Goal: Transaction & Acquisition: Obtain resource

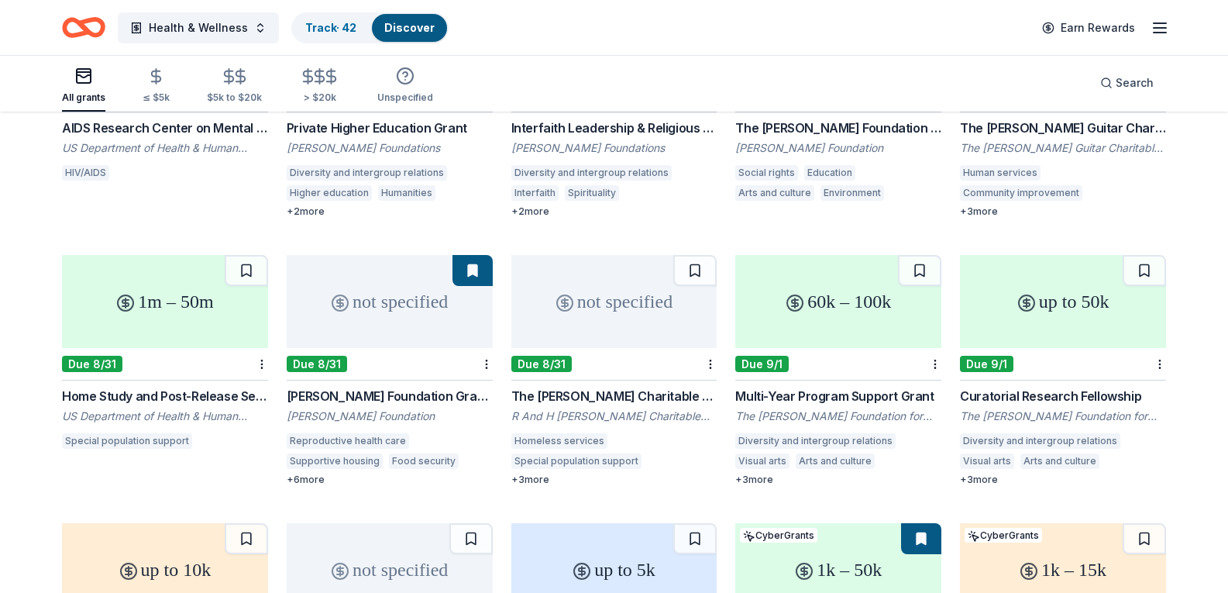
scroll to position [620, 0]
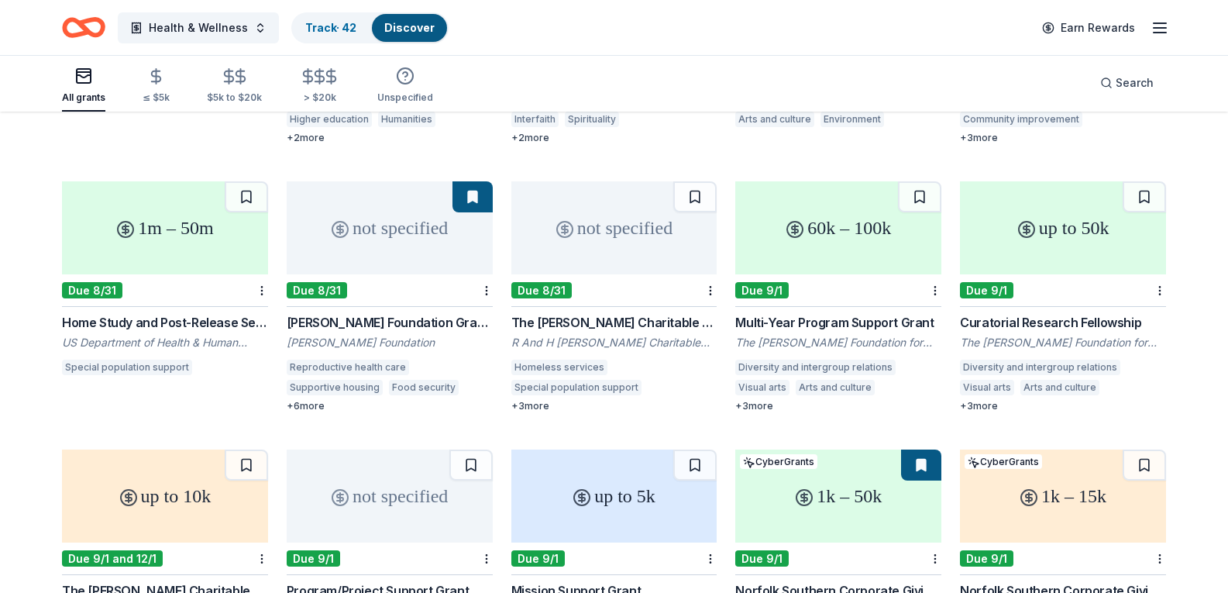
click at [604, 313] on div "The Hitchman Charitable Trust" at bounding box center [614, 322] width 206 height 19
click at [151, 250] on div "1m – 50m" at bounding box center [165, 227] width 206 height 93
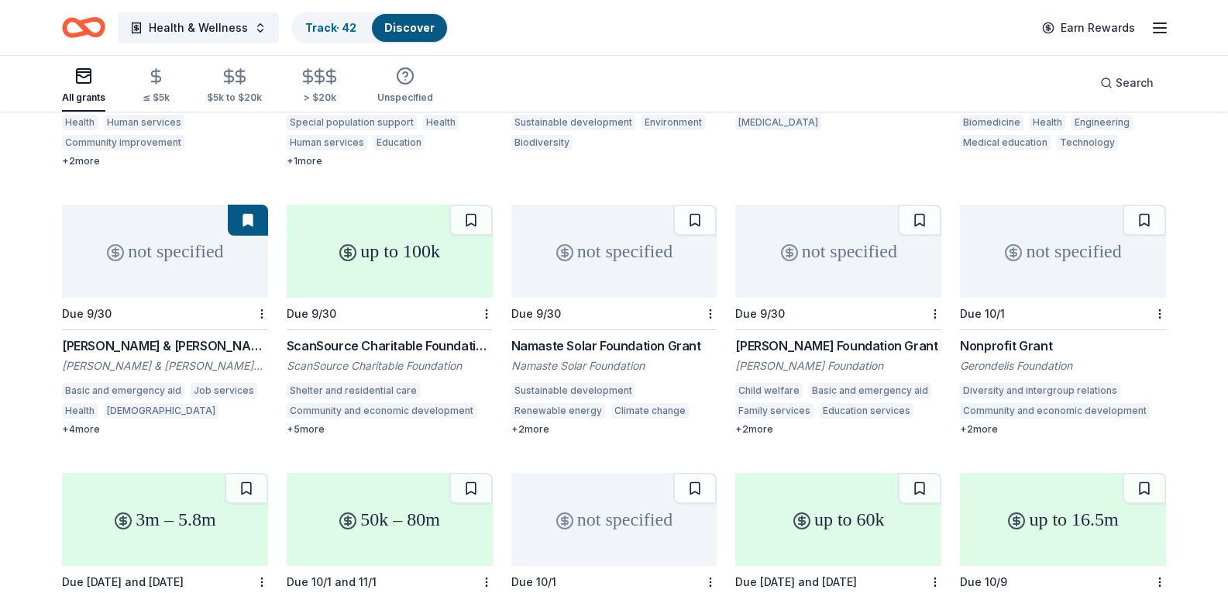
scroll to position [1937, 0]
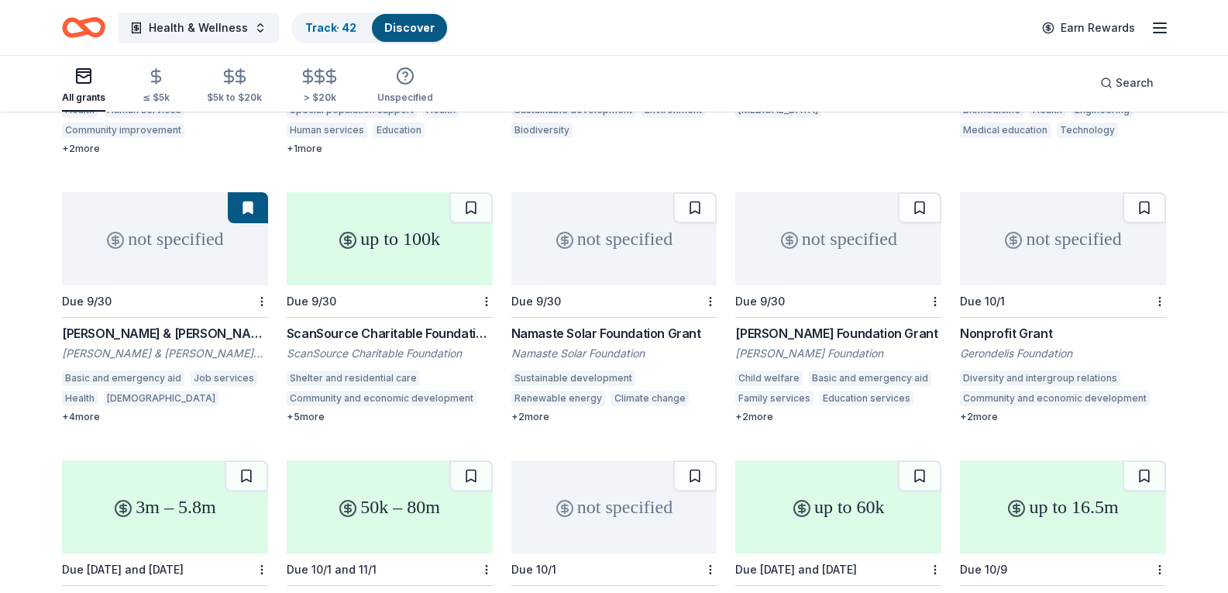
click at [777, 324] on div "Dirk Nowitzki Foundation Grant" at bounding box center [838, 333] width 206 height 19
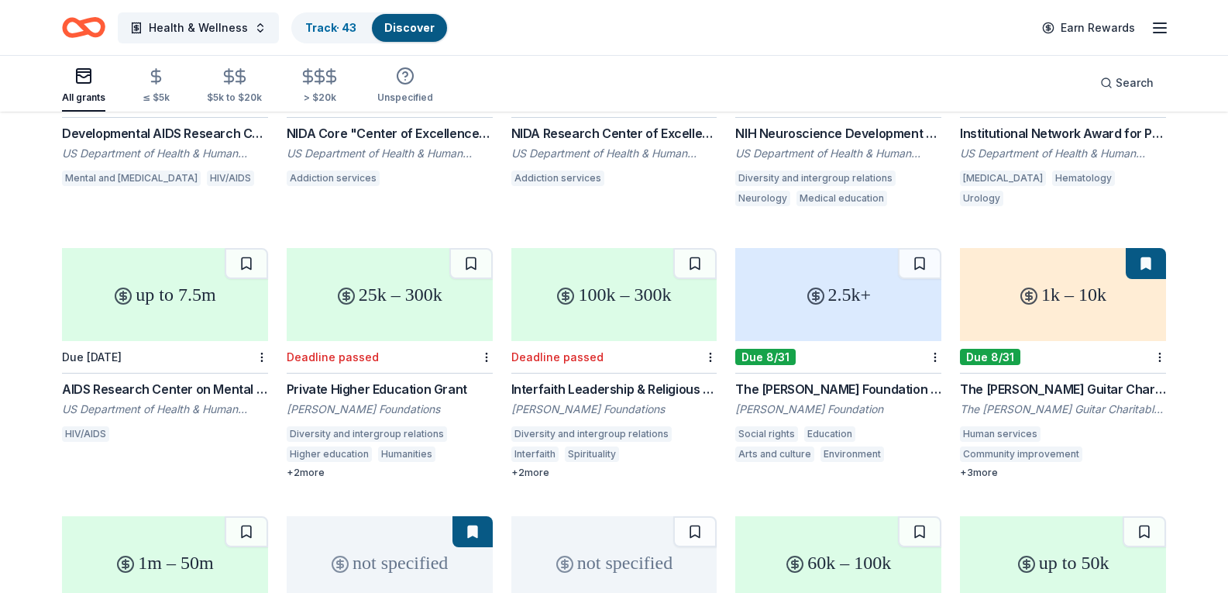
scroll to position [0, 0]
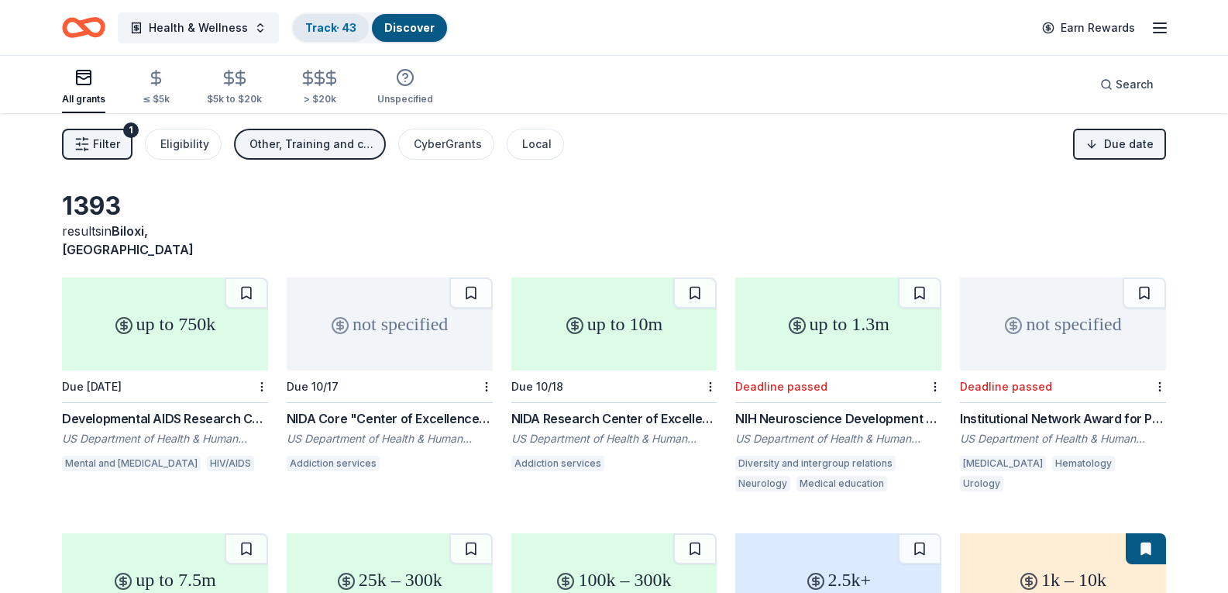
click at [305, 29] on link "Track · 43" at bounding box center [330, 27] width 51 height 13
click at [328, 28] on link "Track · 43" at bounding box center [330, 27] width 51 height 13
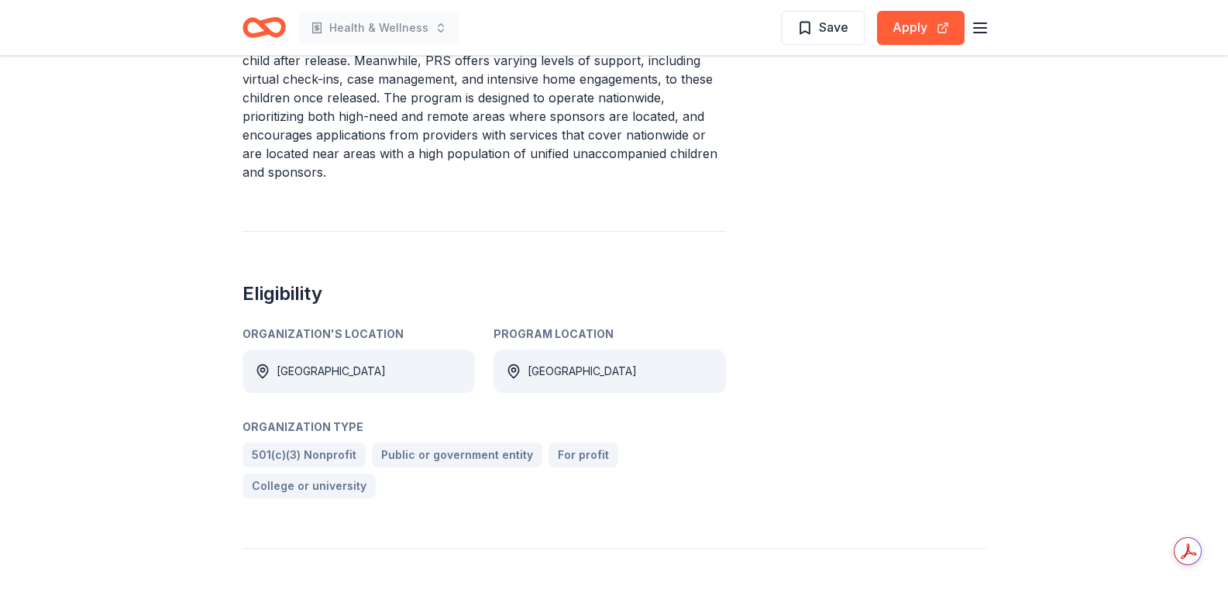
scroll to position [358, 0]
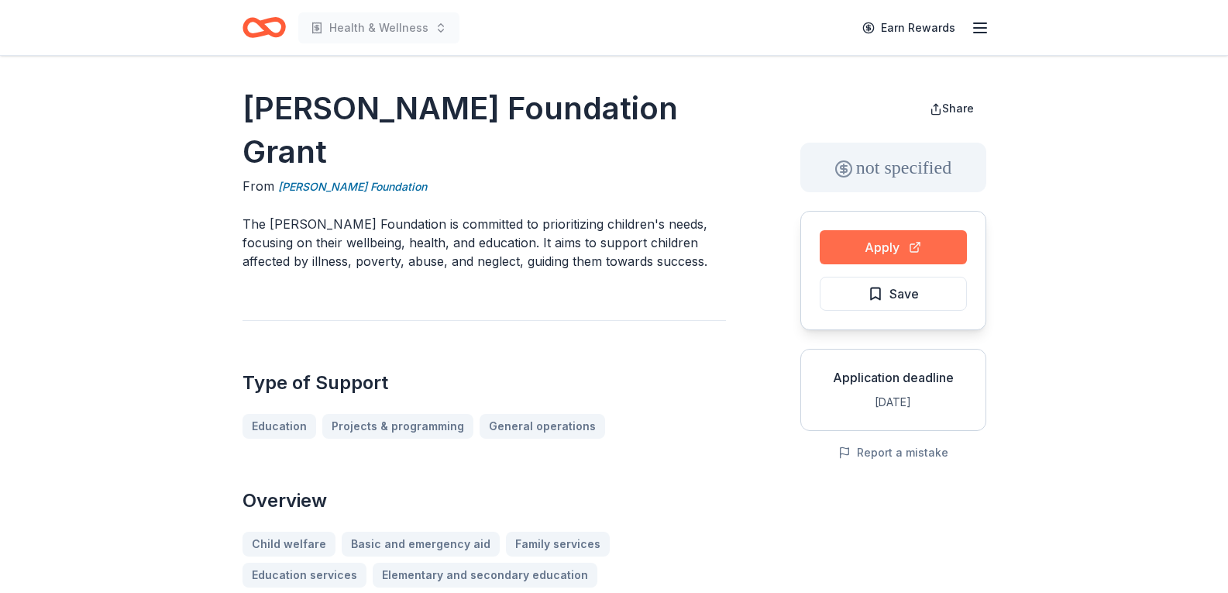
click at [874, 260] on button "Apply" at bounding box center [893, 247] width 147 height 34
click at [886, 301] on span "Save" at bounding box center [893, 294] width 51 height 20
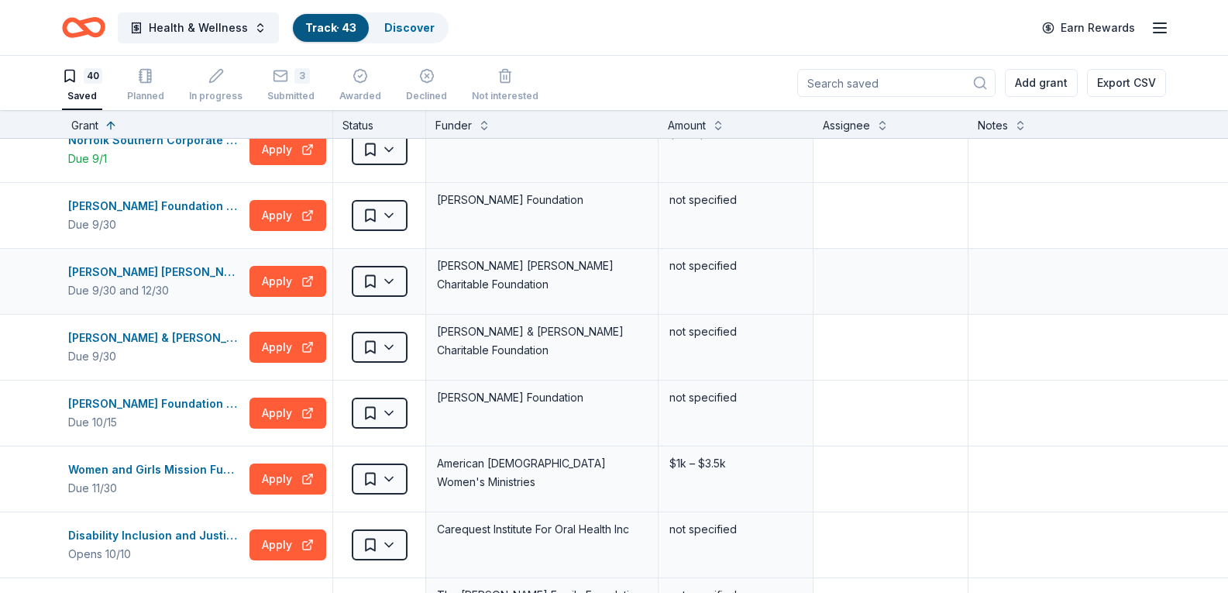
scroll to position [155, 0]
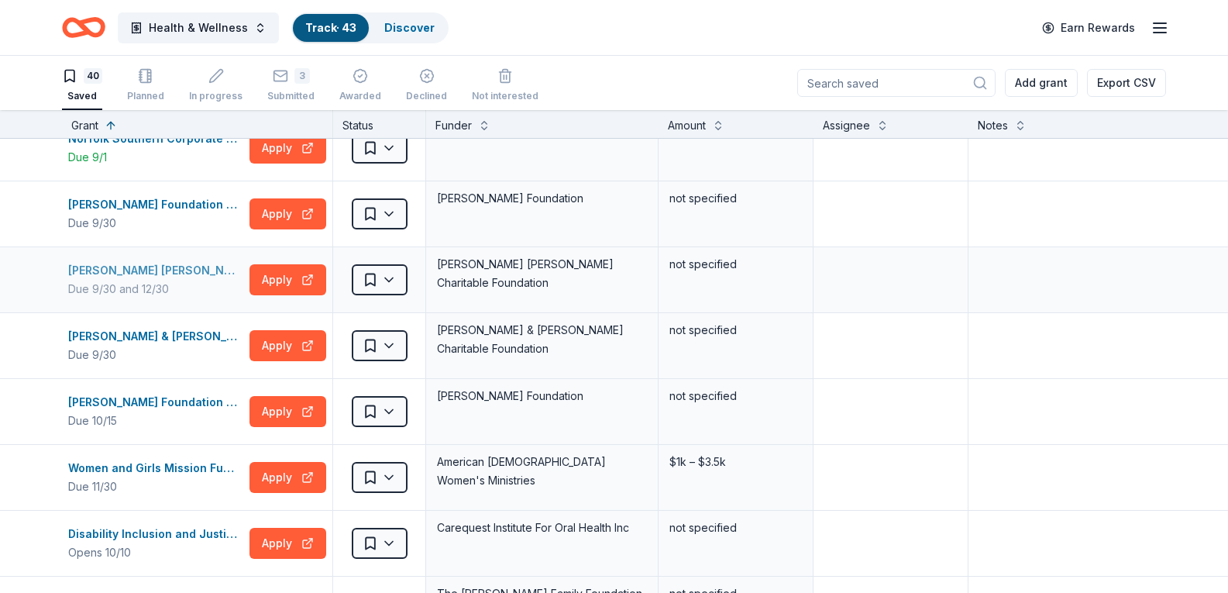
click at [183, 273] on div "[PERSON_NAME] [PERSON_NAME] Charitable Foundation Grant" at bounding box center [155, 270] width 175 height 19
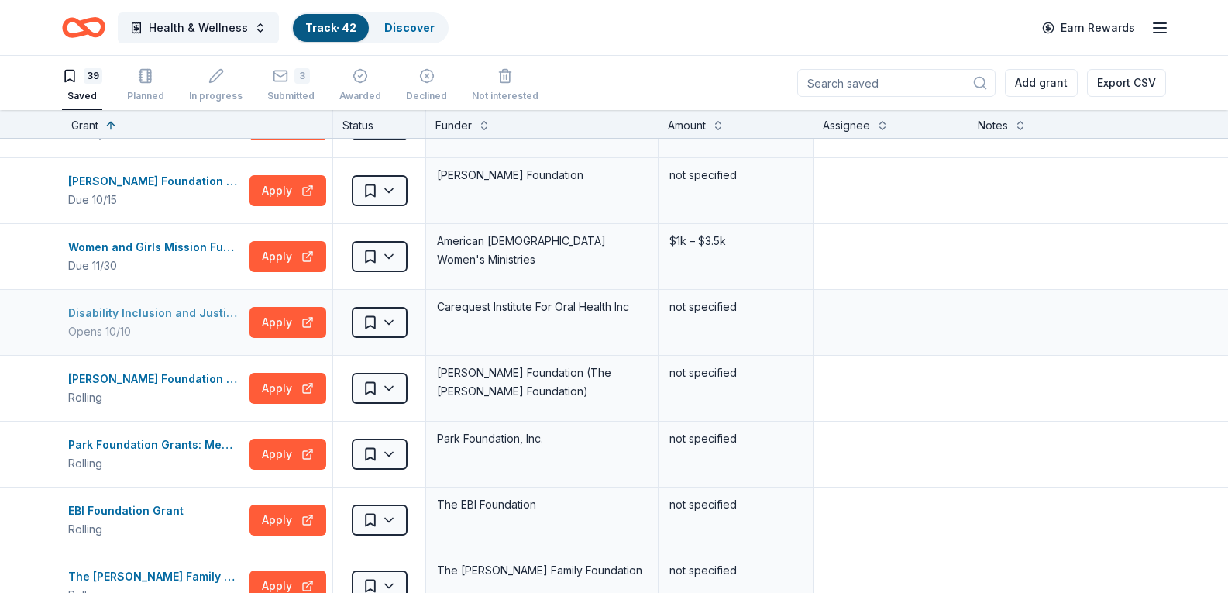
scroll to position [0, 0]
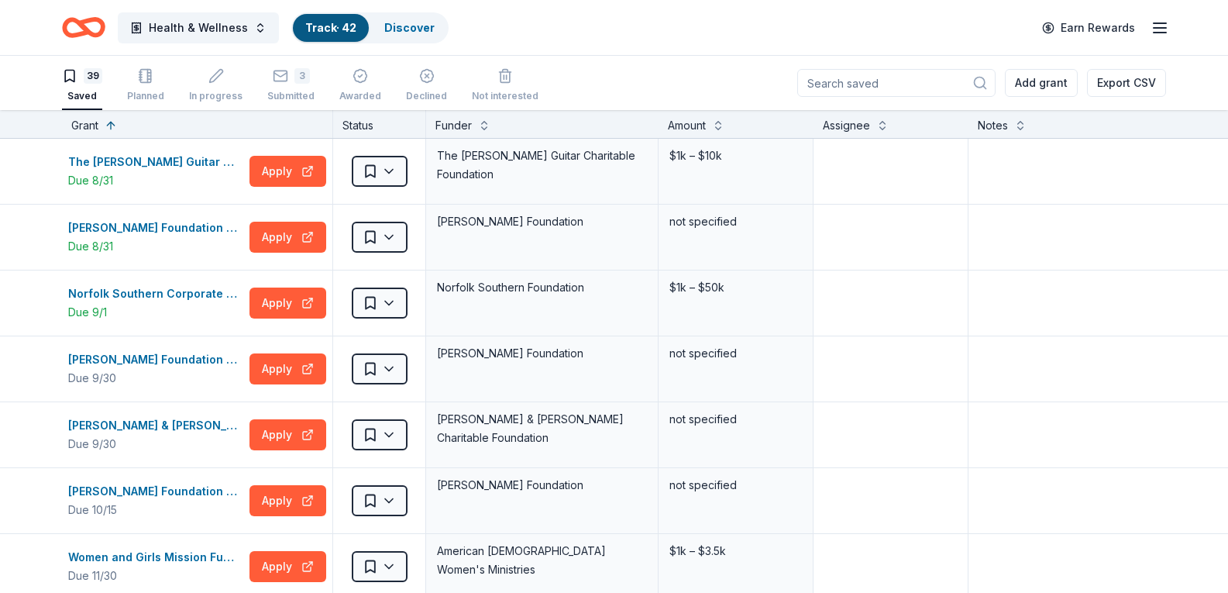
click at [323, 22] on link "Track · 42" at bounding box center [330, 27] width 51 height 13
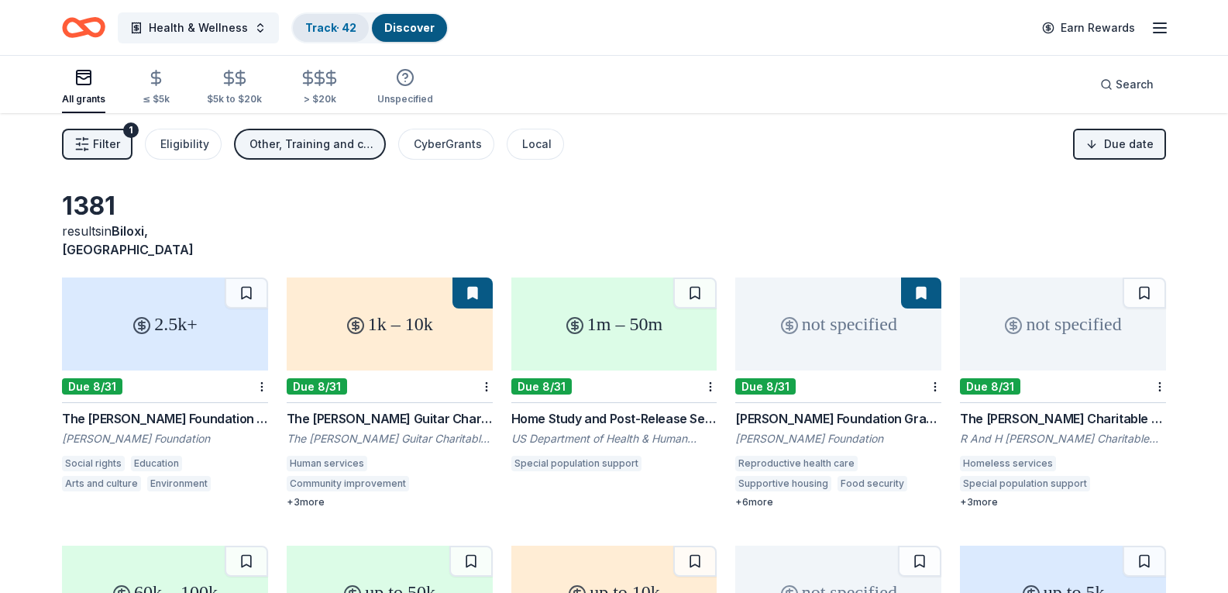
click at [325, 23] on link "Track · 42" at bounding box center [330, 27] width 51 height 13
click at [314, 31] on link "Track · 42" at bounding box center [330, 27] width 51 height 13
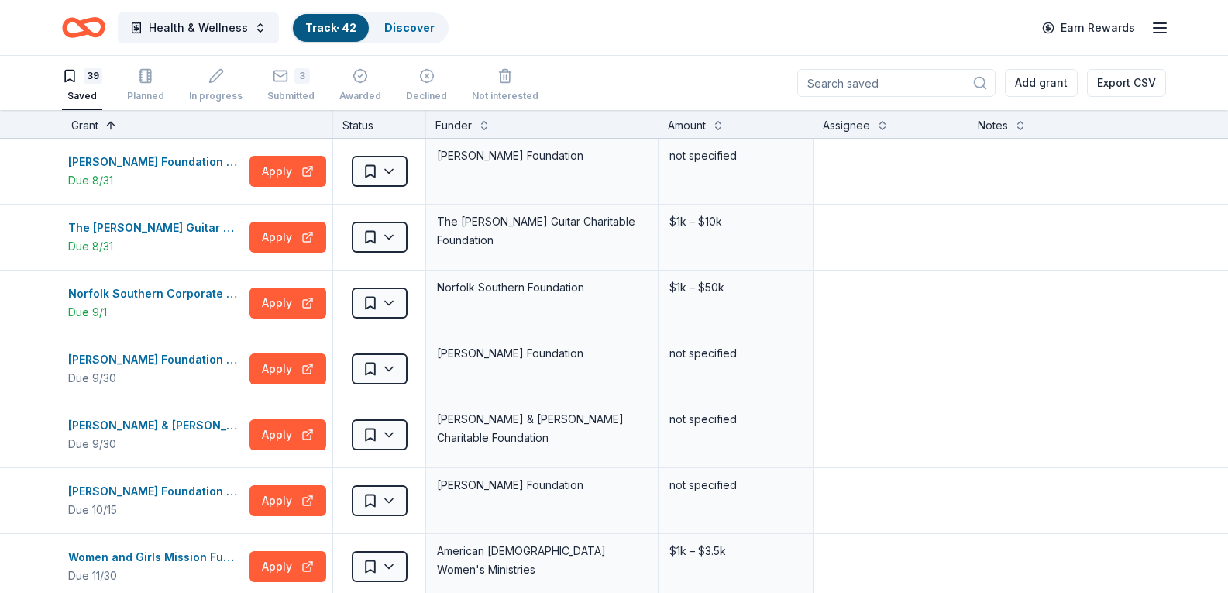
click at [111, 124] on button at bounding box center [111, 123] width 12 height 15
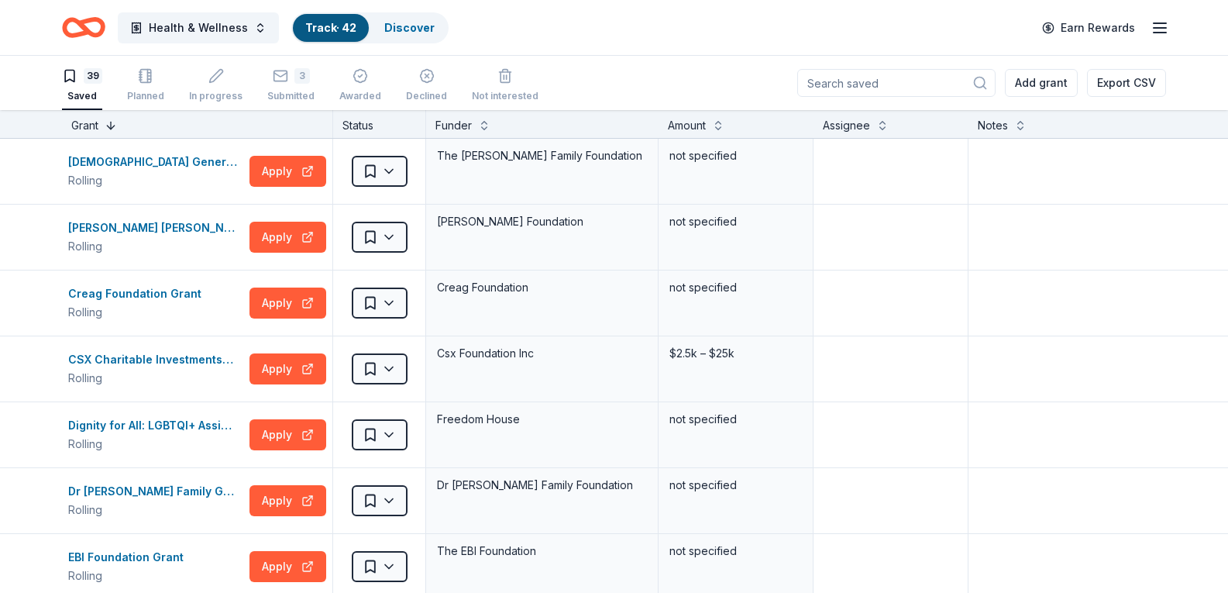
click at [115, 127] on button at bounding box center [111, 123] width 12 height 15
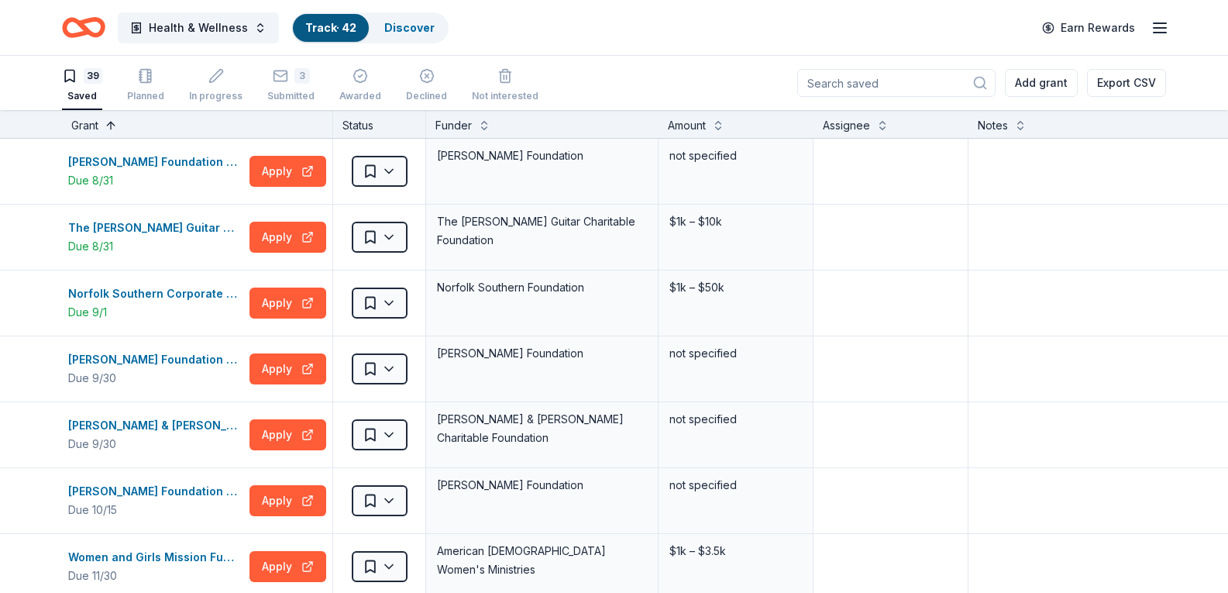
click at [111, 121] on button at bounding box center [111, 123] width 12 height 15
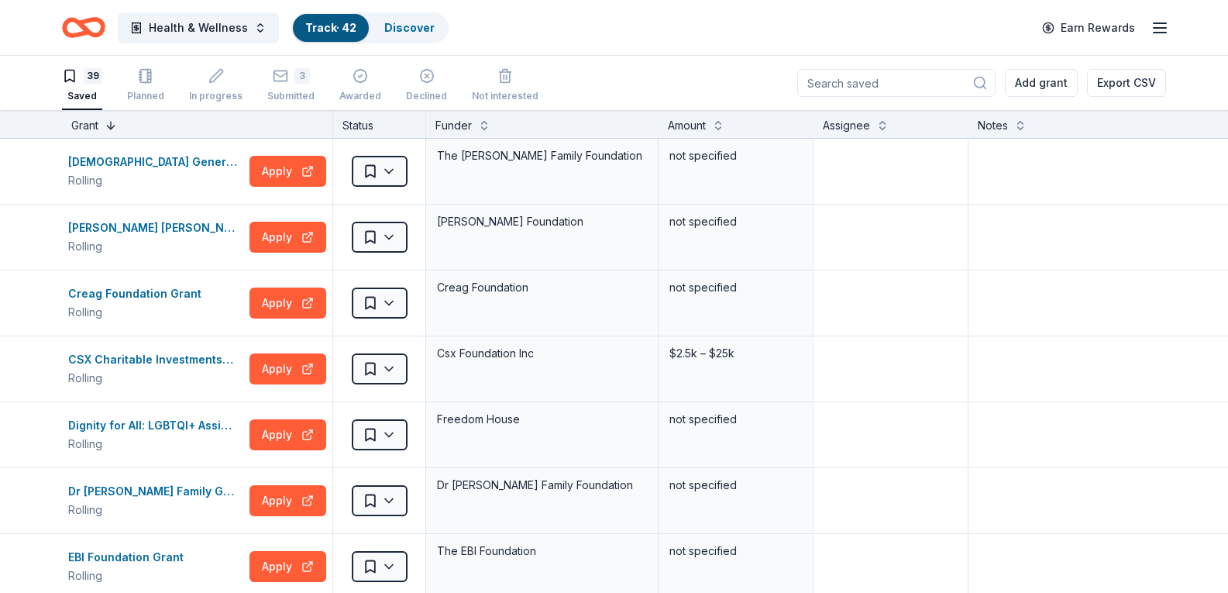
click at [108, 129] on button at bounding box center [111, 123] width 12 height 15
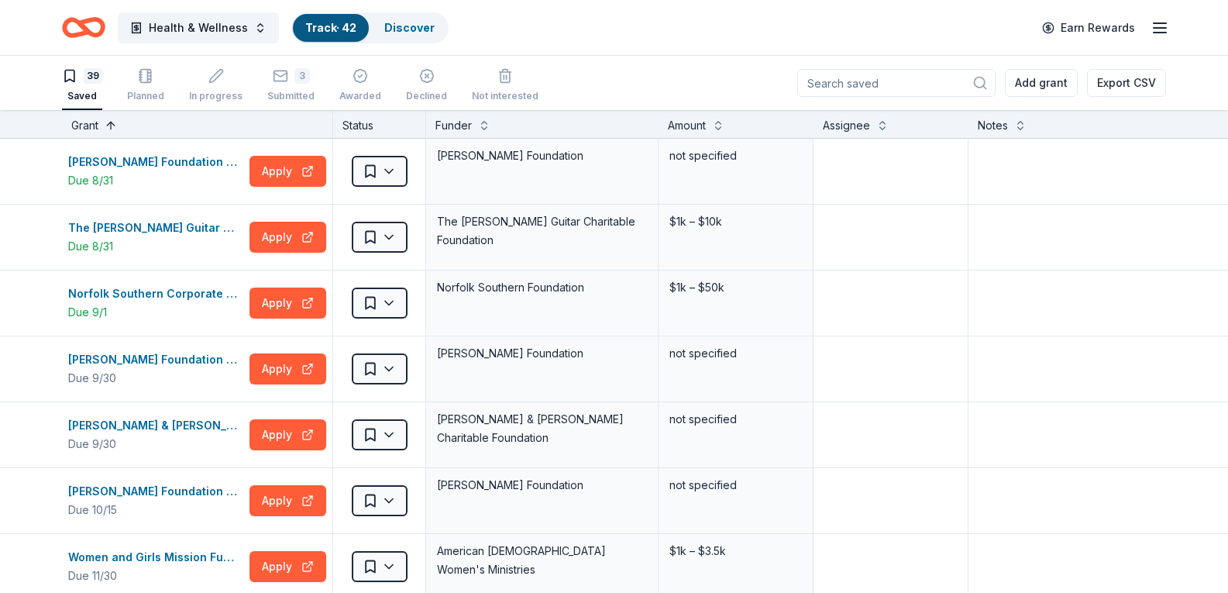
click at [112, 125] on button at bounding box center [111, 123] width 12 height 15
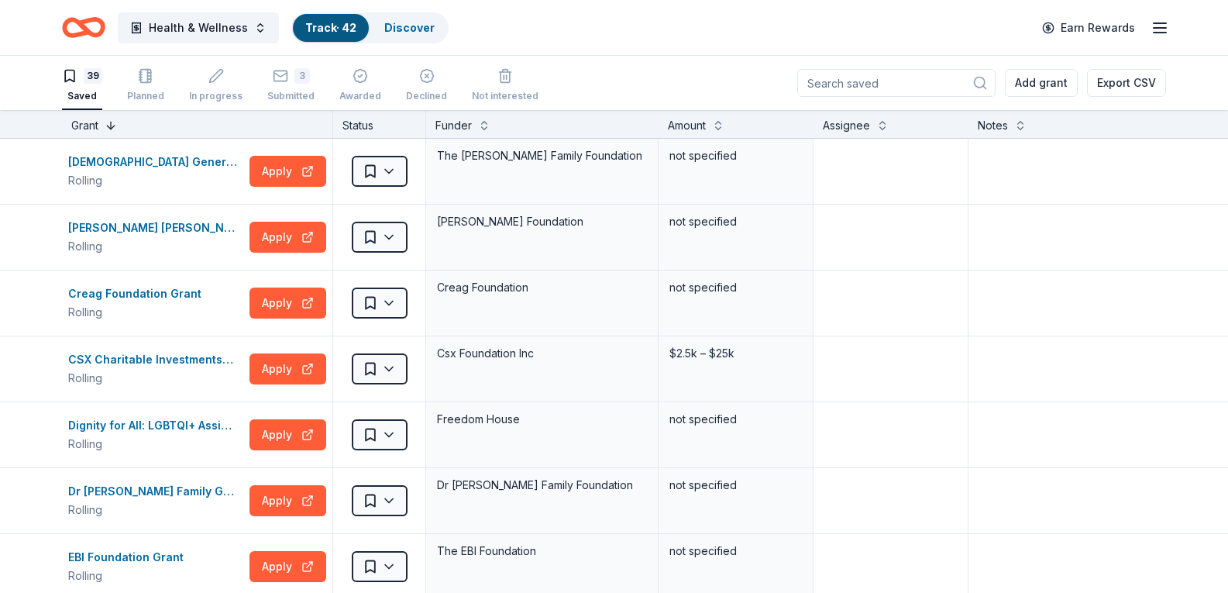
click at [108, 127] on button at bounding box center [111, 123] width 12 height 15
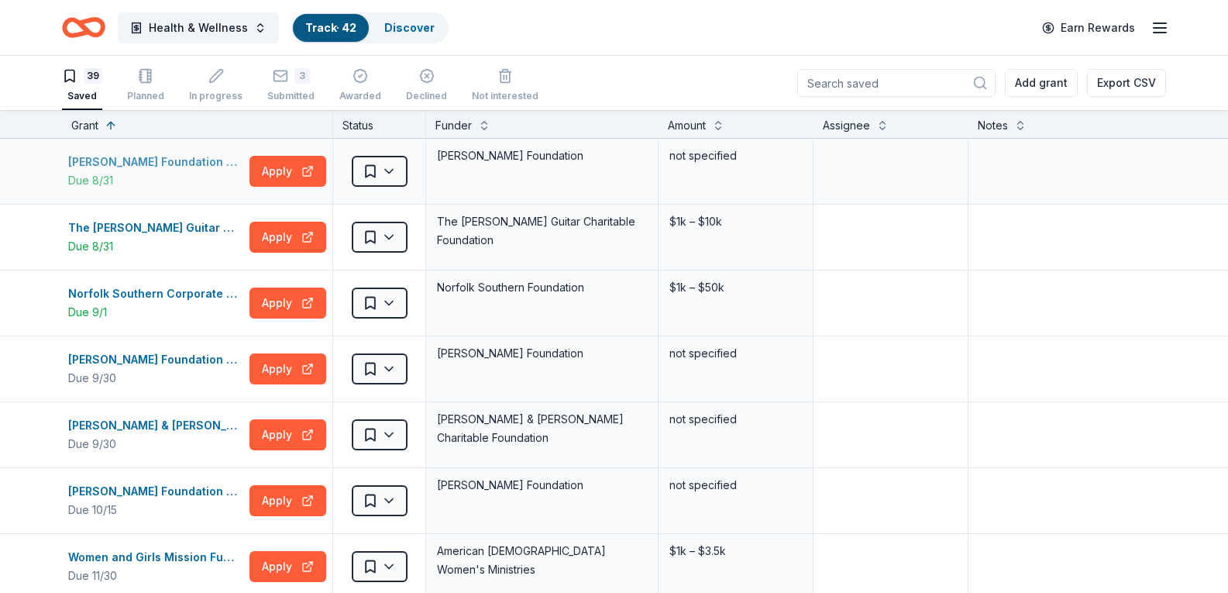
click at [147, 167] on div "[PERSON_NAME] Foundation Grants" at bounding box center [155, 162] width 175 height 19
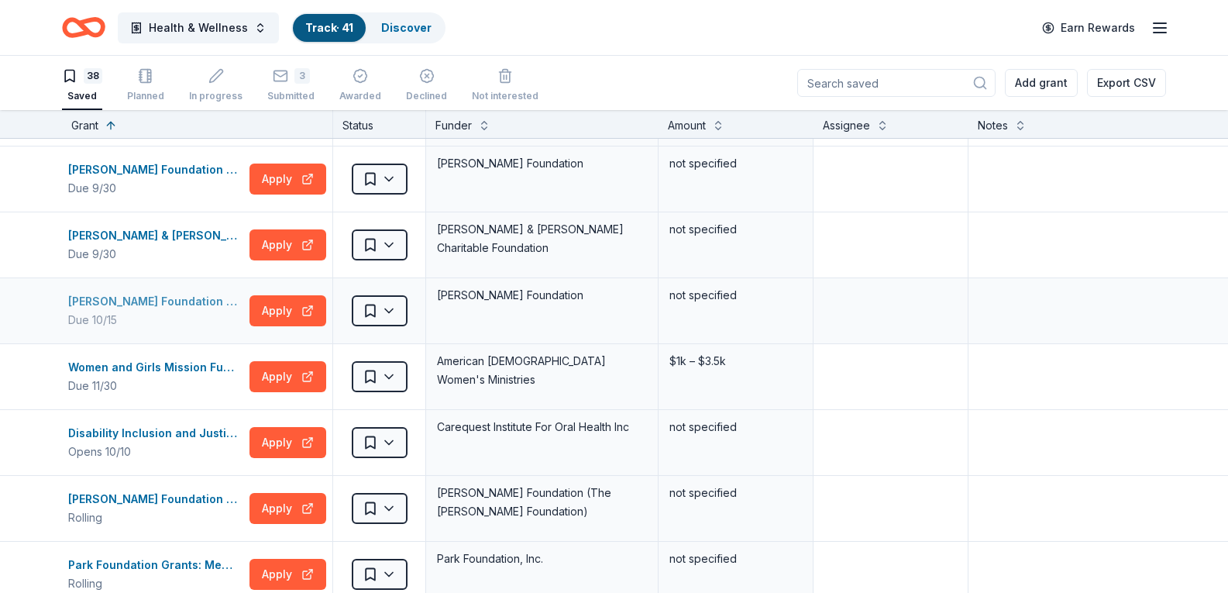
scroll to position [155, 0]
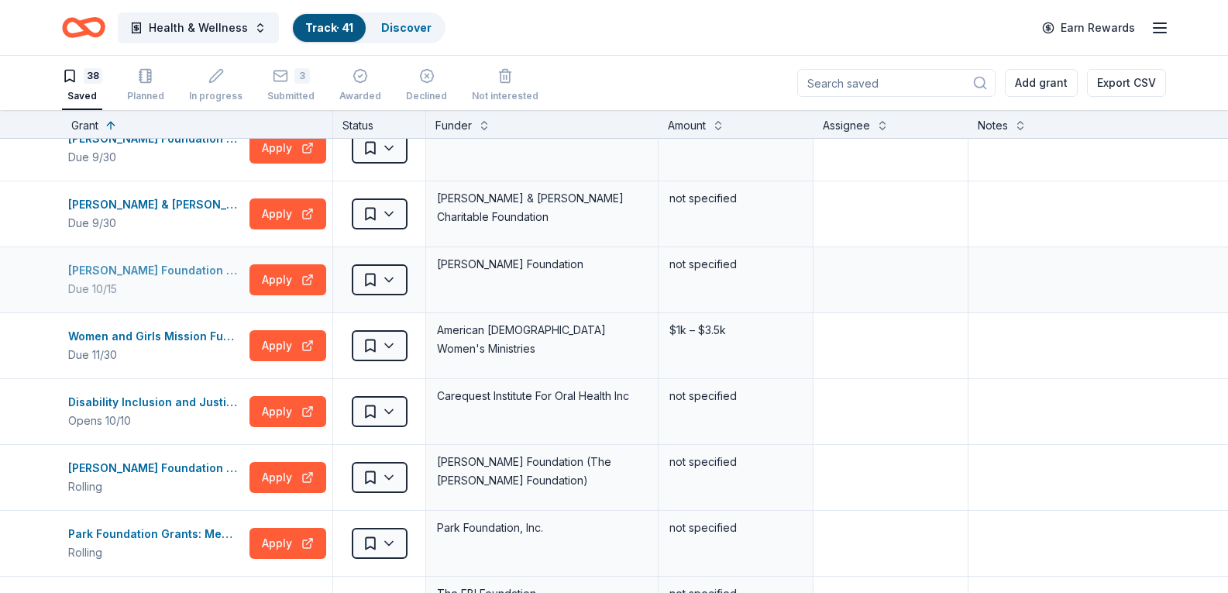
click at [181, 269] on div "Richard S. Reynolds Foundation Grant" at bounding box center [155, 270] width 175 height 19
click at [174, 336] on div "Women and Girls Mission Fund Grant" at bounding box center [155, 336] width 175 height 19
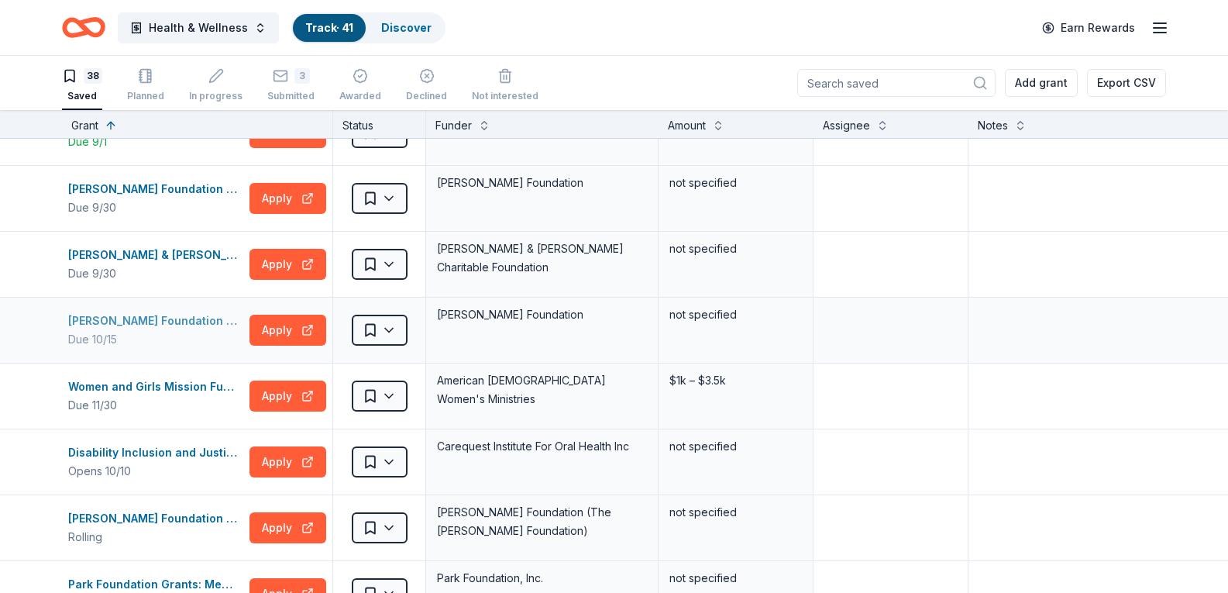
scroll to position [77, 0]
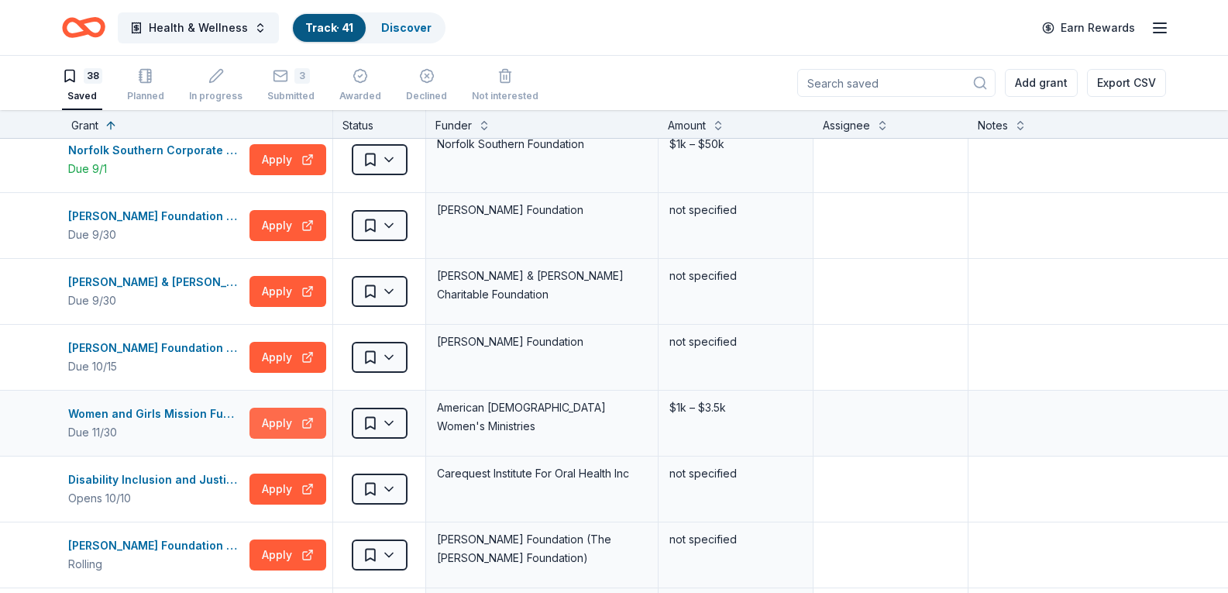
click at [297, 417] on button "Apply" at bounding box center [288, 423] width 77 height 31
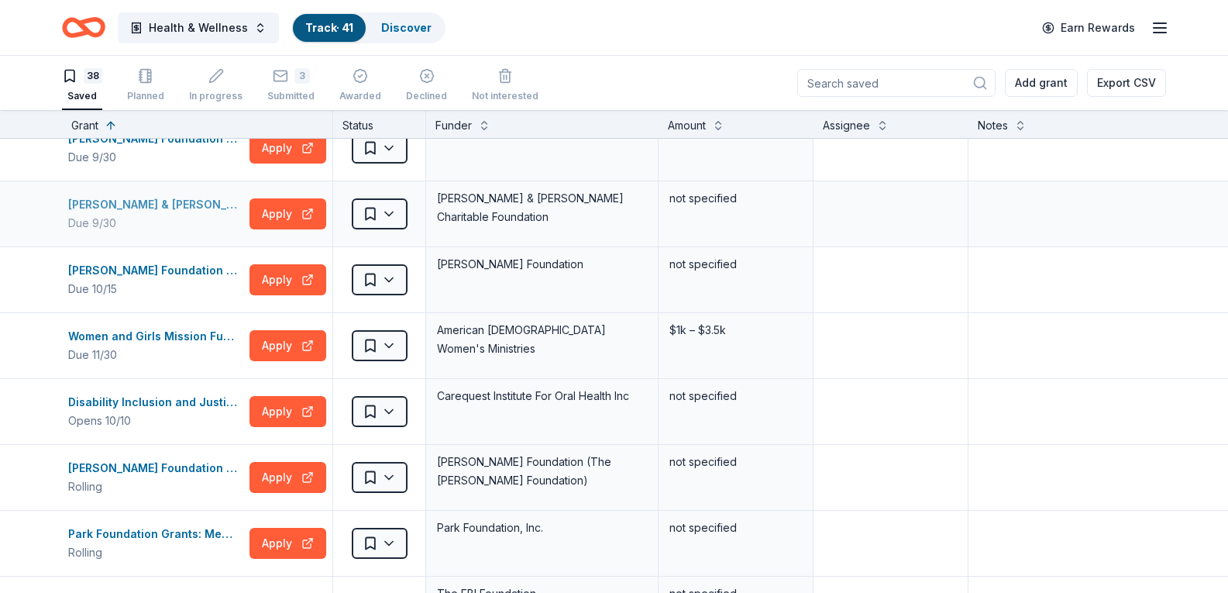
click at [185, 201] on div "Robert & Toni Bader Charitable Foundation Grant" at bounding box center [155, 204] width 175 height 19
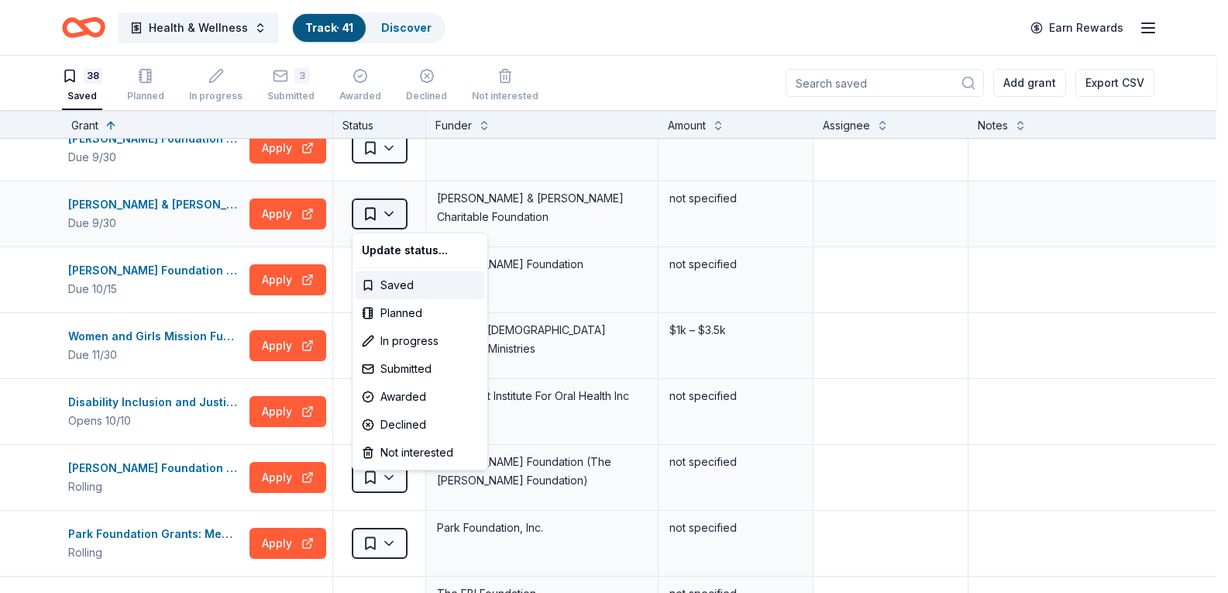
click at [387, 209] on html "Health & Wellness Track · 41 Discover Earn Rewards 38 Saved Planned In progress…" at bounding box center [614, 296] width 1228 height 593
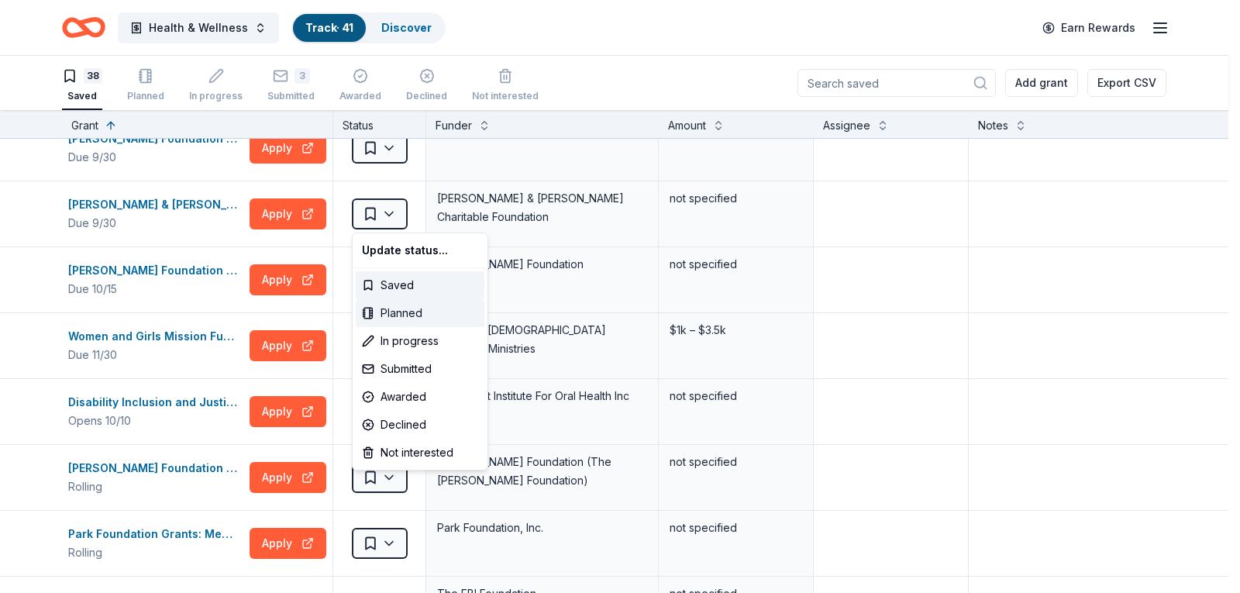
click at [398, 310] on div "Planned" at bounding box center [420, 313] width 129 height 28
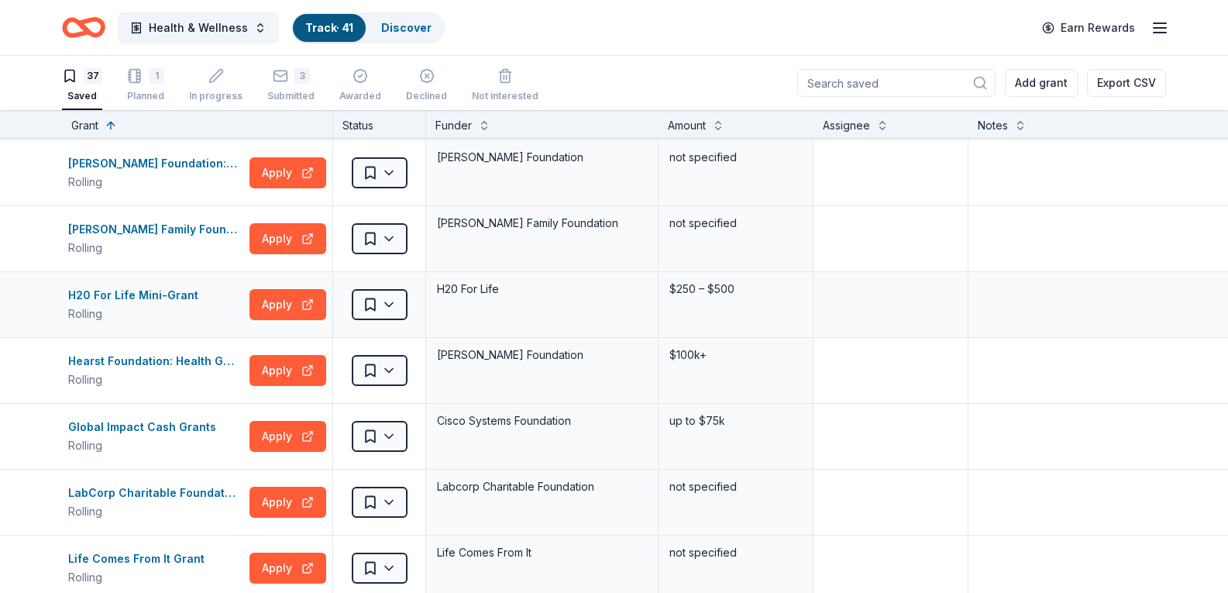
scroll to position [1085, 0]
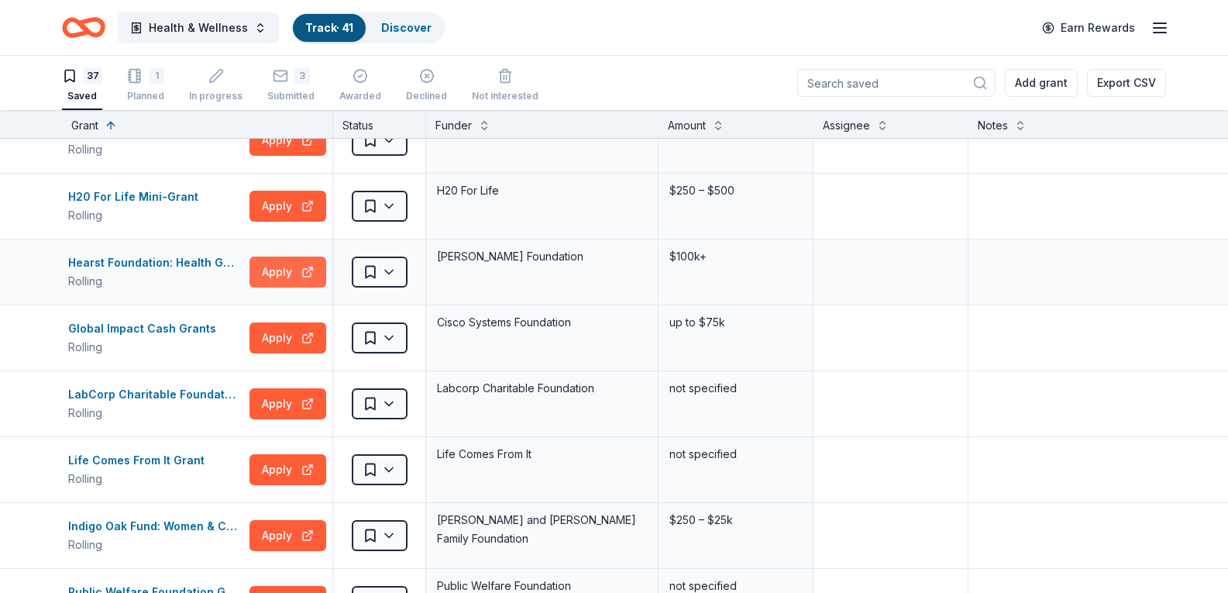
click at [280, 270] on button "Apply" at bounding box center [288, 272] width 77 height 31
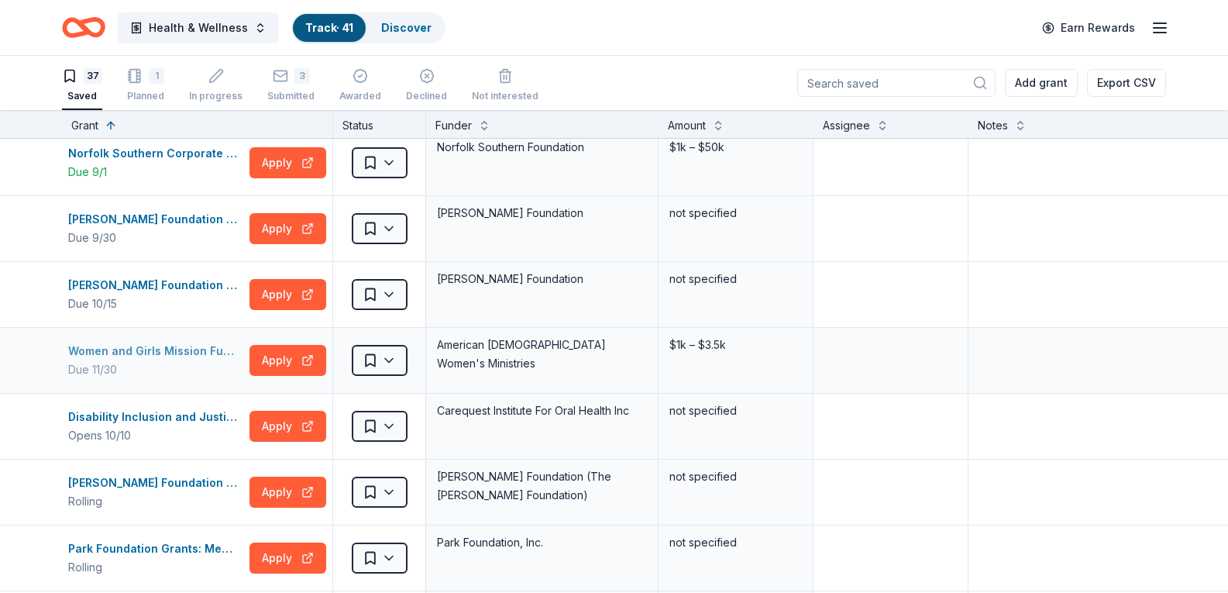
scroll to position [155, 0]
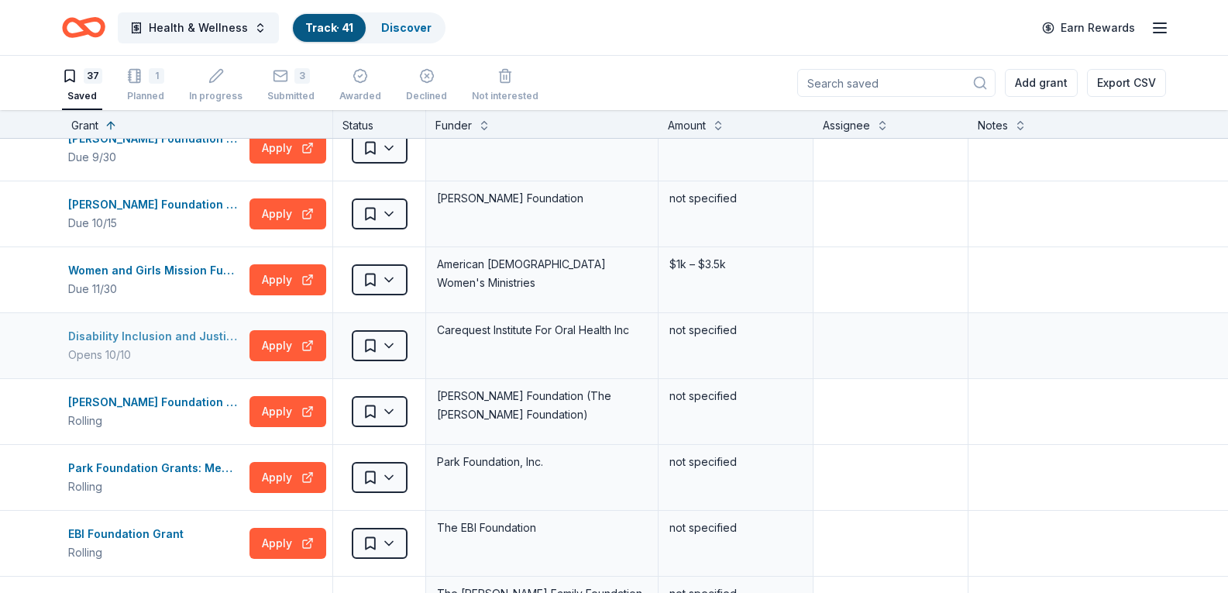
click at [151, 334] on div "Disability Inclusion and Justice in Oral Health" at bounding box center [155, 336] width 175 height 19
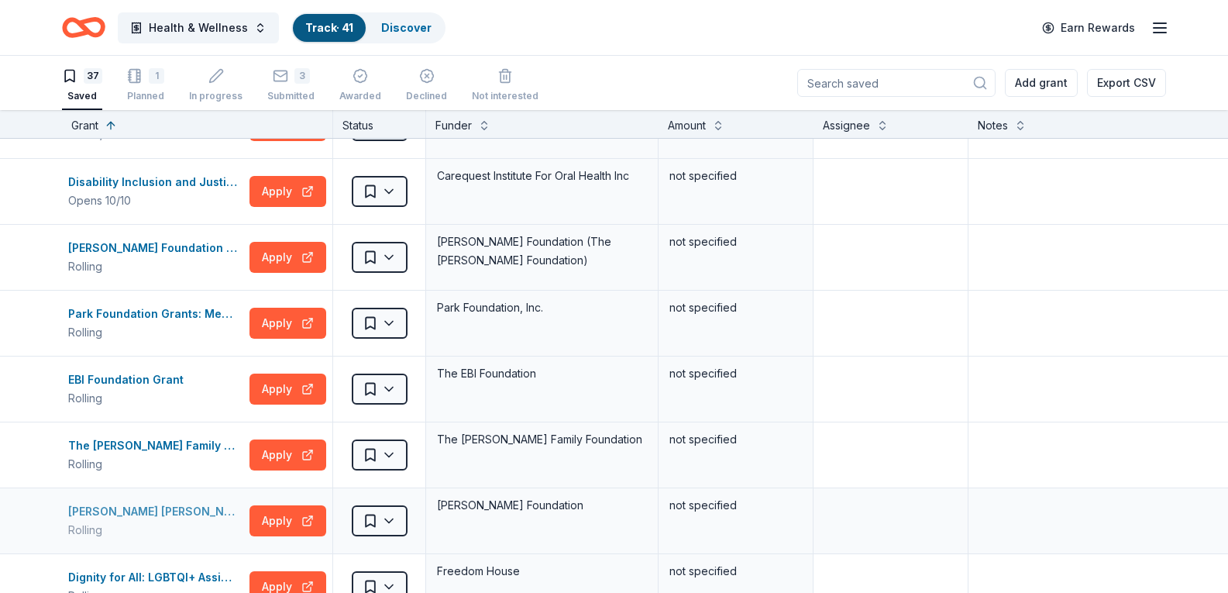
scroll to position [542, 0]
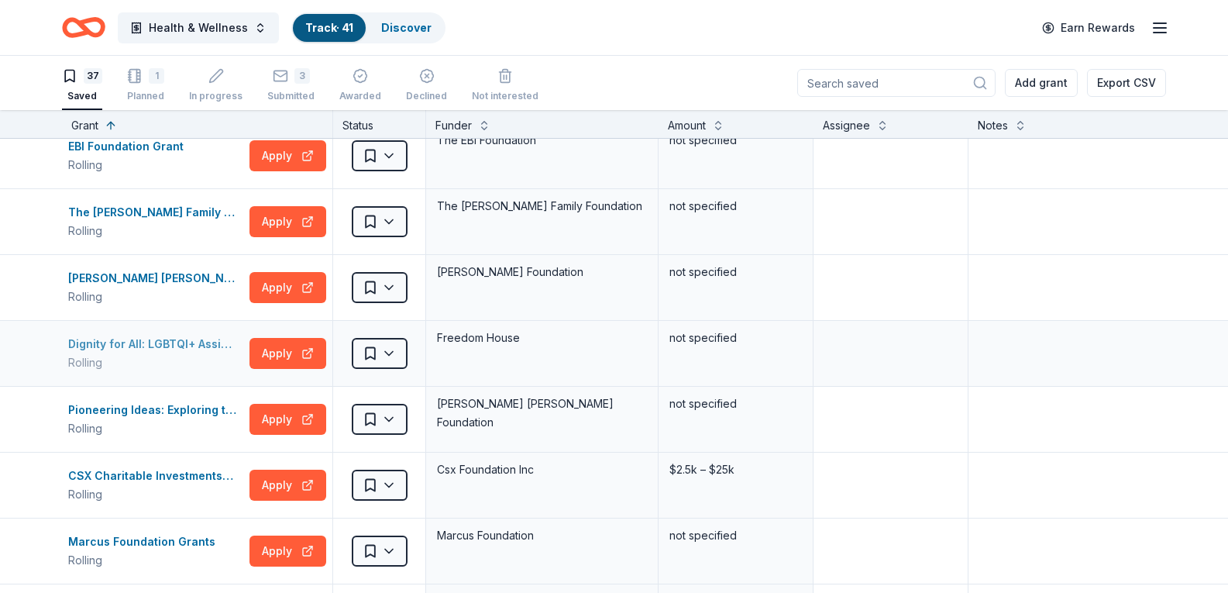
click at [136, 341] on div "Dignity for All: LGBTQI+ Assistance Program" at bounding box center [155, 344] width 175 height 19
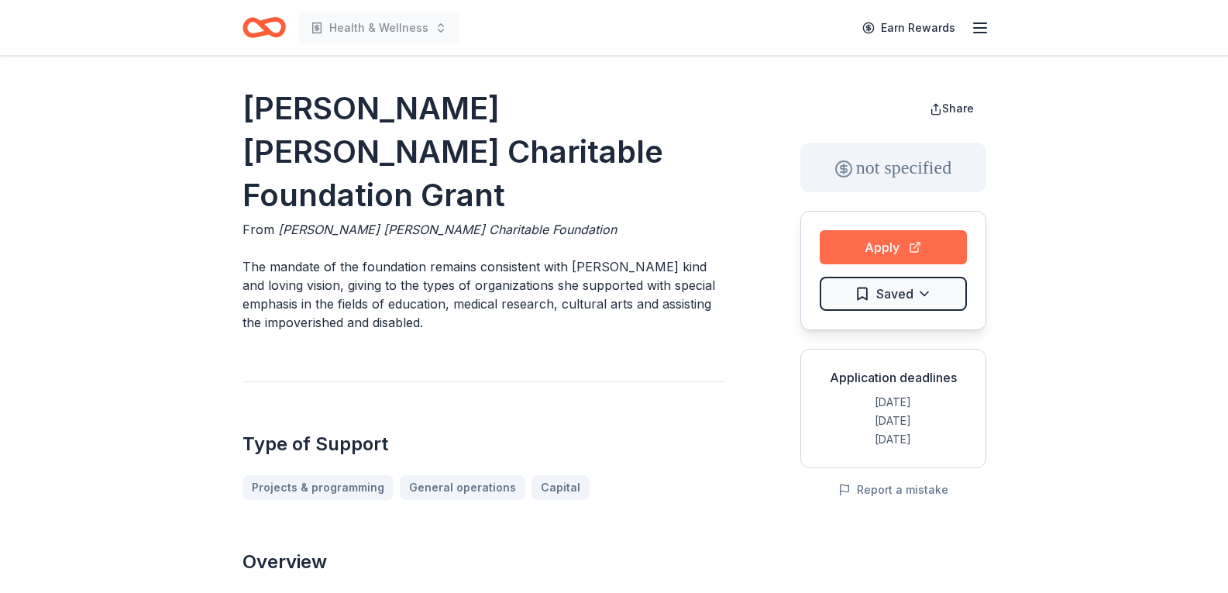
click at [836, 243] on button "Apply" at bounding box center [893, 247] width 147 height 34
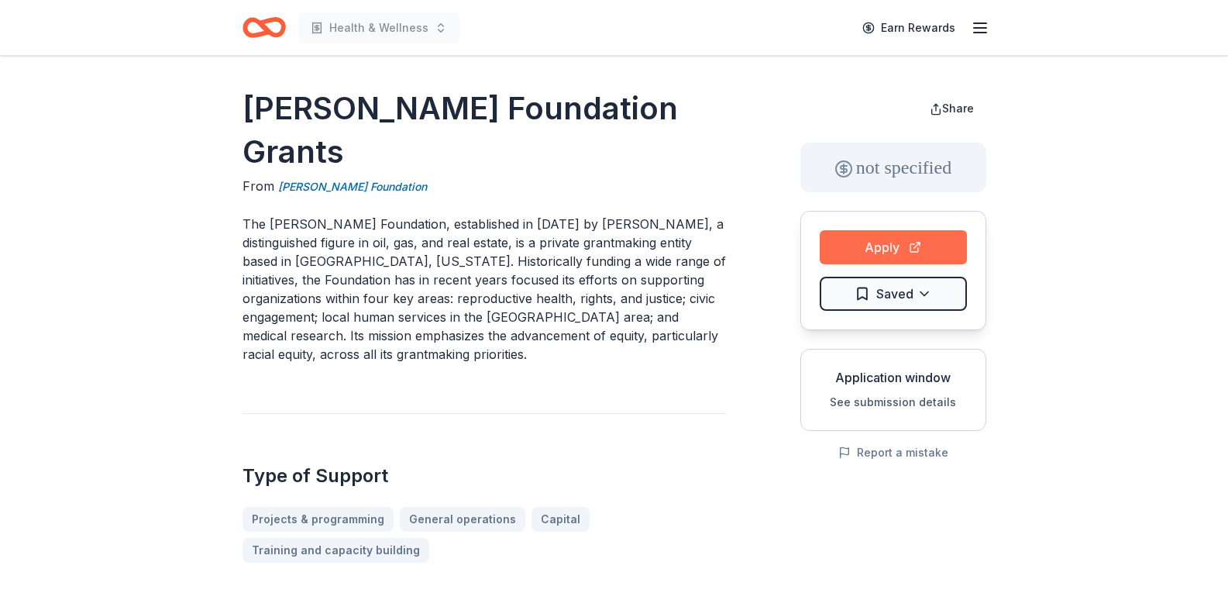
click at [893, 240] on button "Apply" at bounding box center [893, 247] width 147 height 34
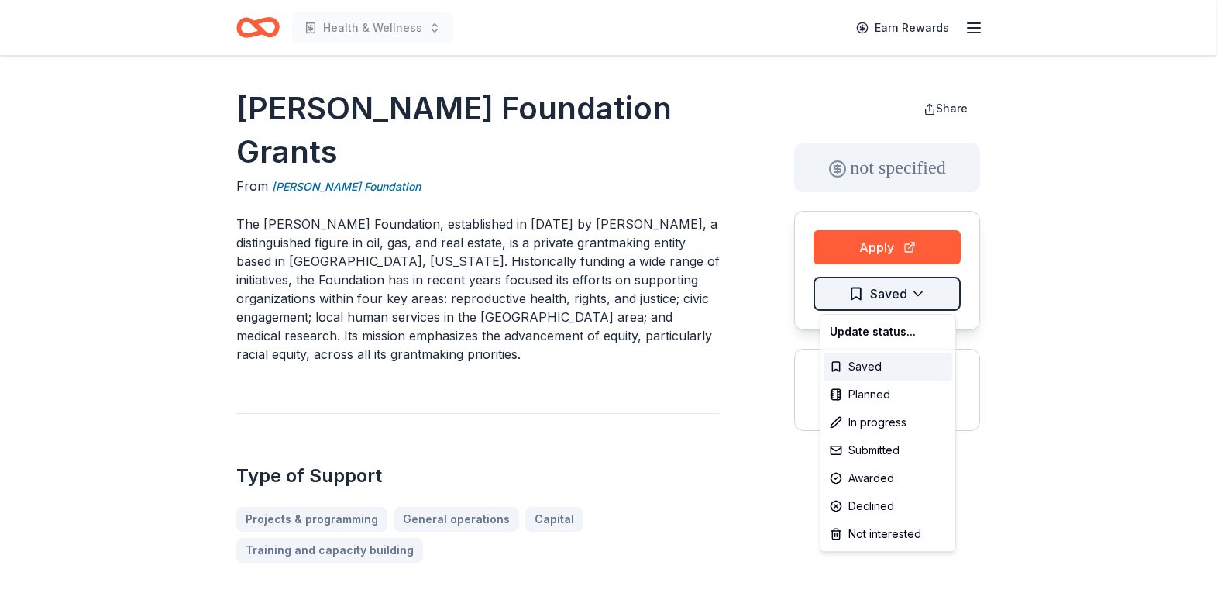
click at [883, 309] on body "Health & Wellness Earn Rewards Leland Fikes Foundation Grants From Leland Fikes…" at bounding box center [608, 296] width 1217 height 593
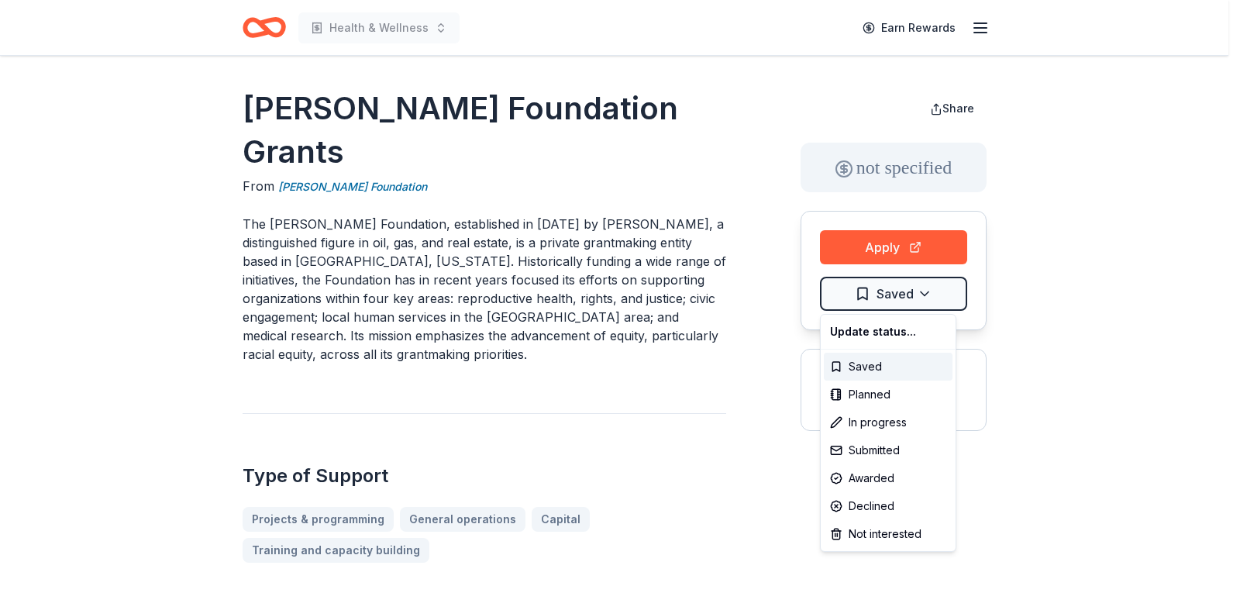
click at [687, 364] on html "Health & Wellness Earn Rewards Leland Fikes Foundation Grants From Leland Fikes…" at bounding box center [620, 296] width 1240 height 593
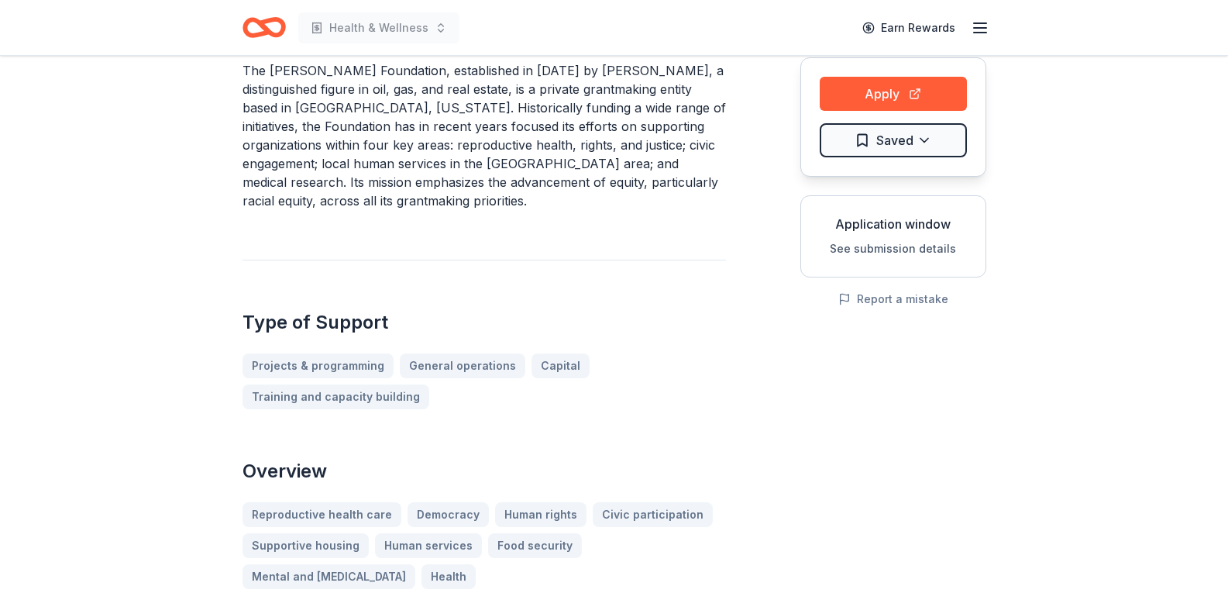
scroll to position [155, 0]
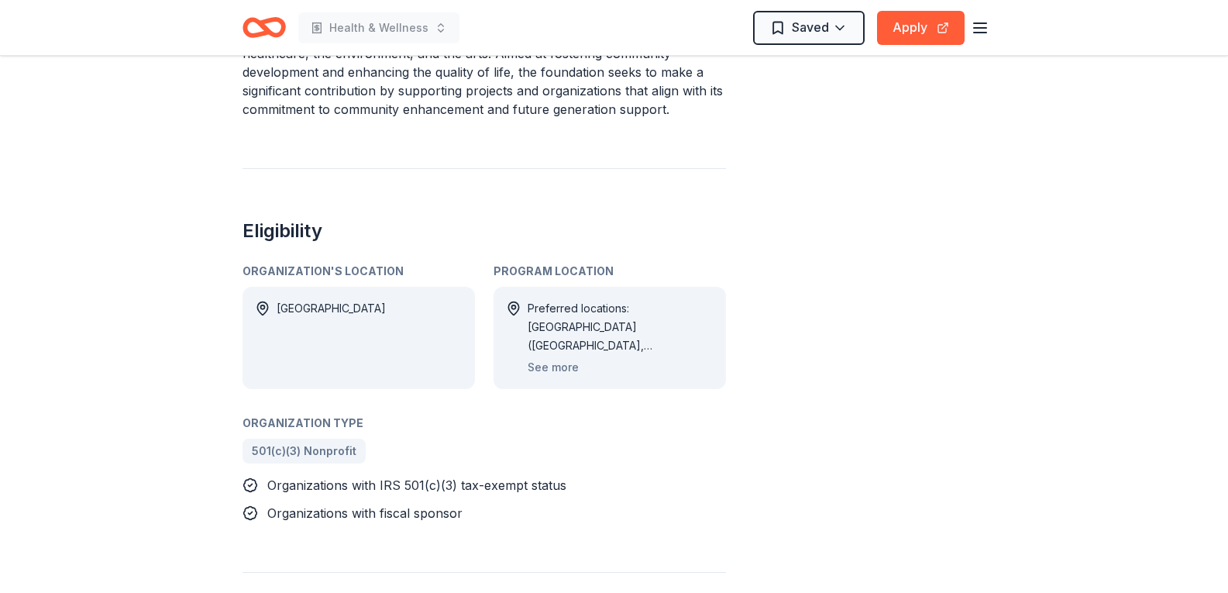
scroll to position [697, 0]
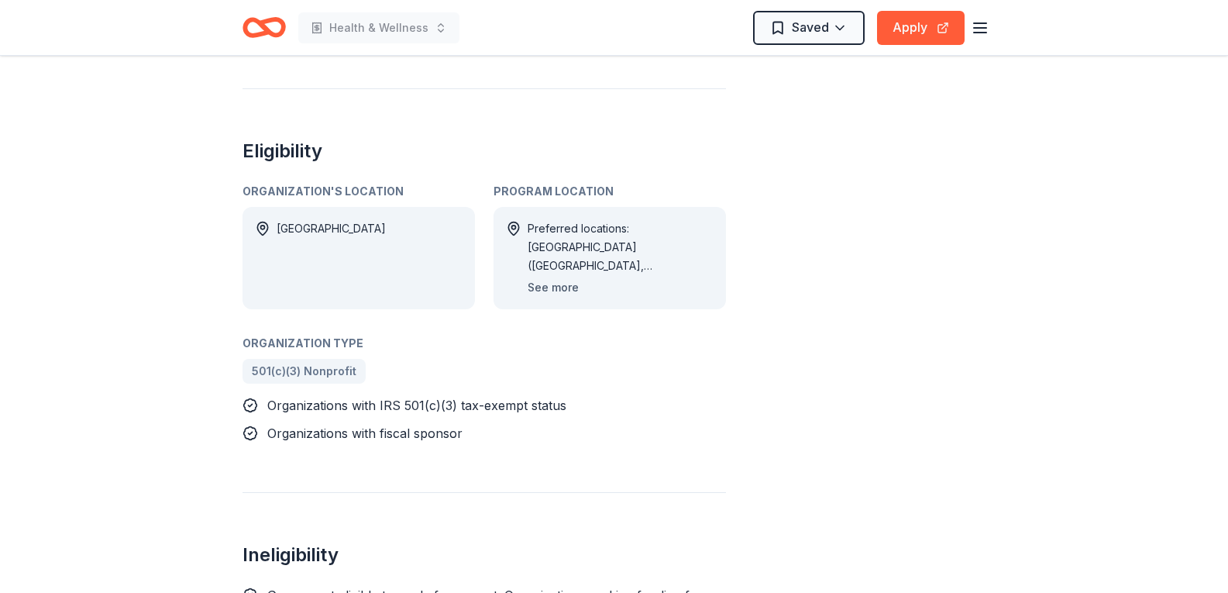
click at [563, 278] on button "See more" at bounding box center [553, 287] width 51 height 19
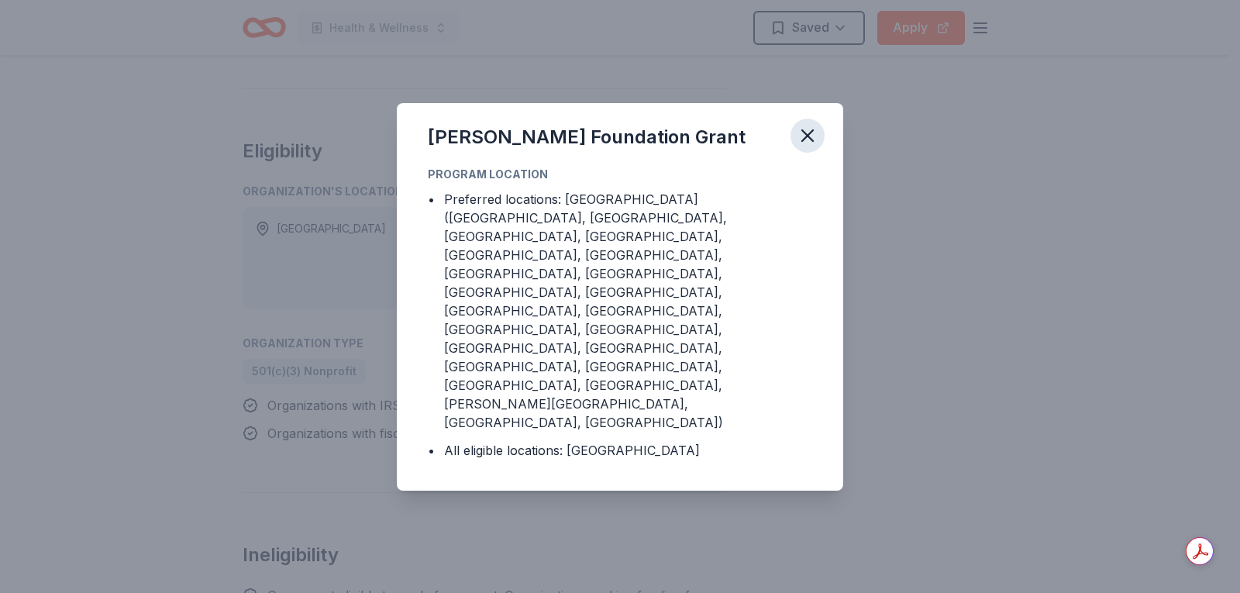
click at [804, 146] on icon "button" at bounding box center [808, 136] width 22 height 22
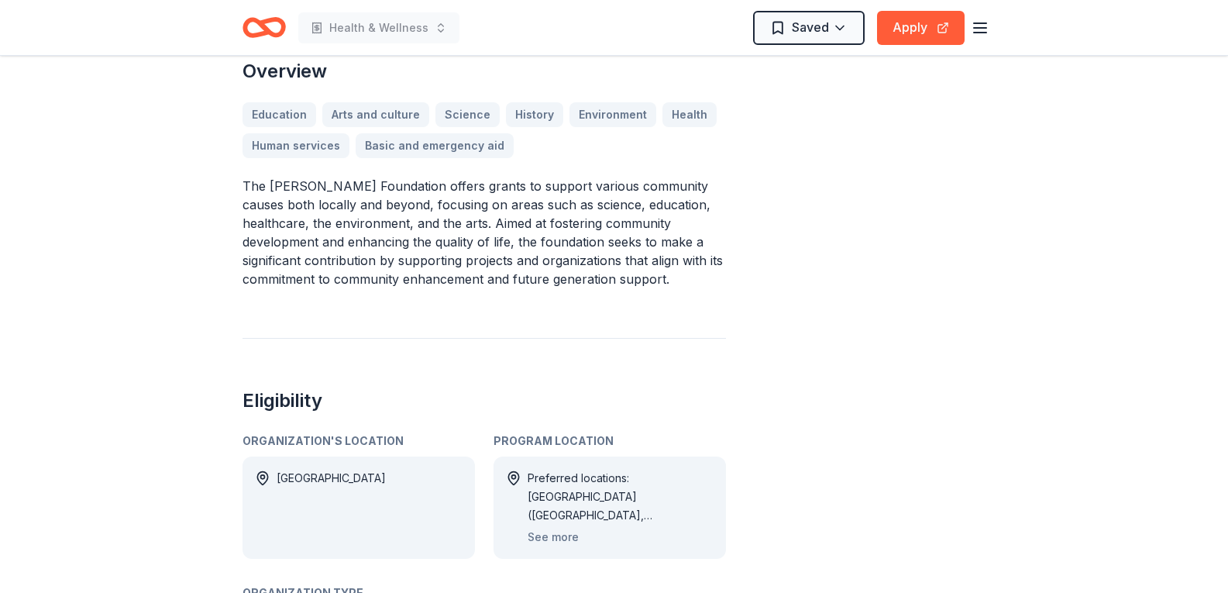
scroll to position [310, 0]
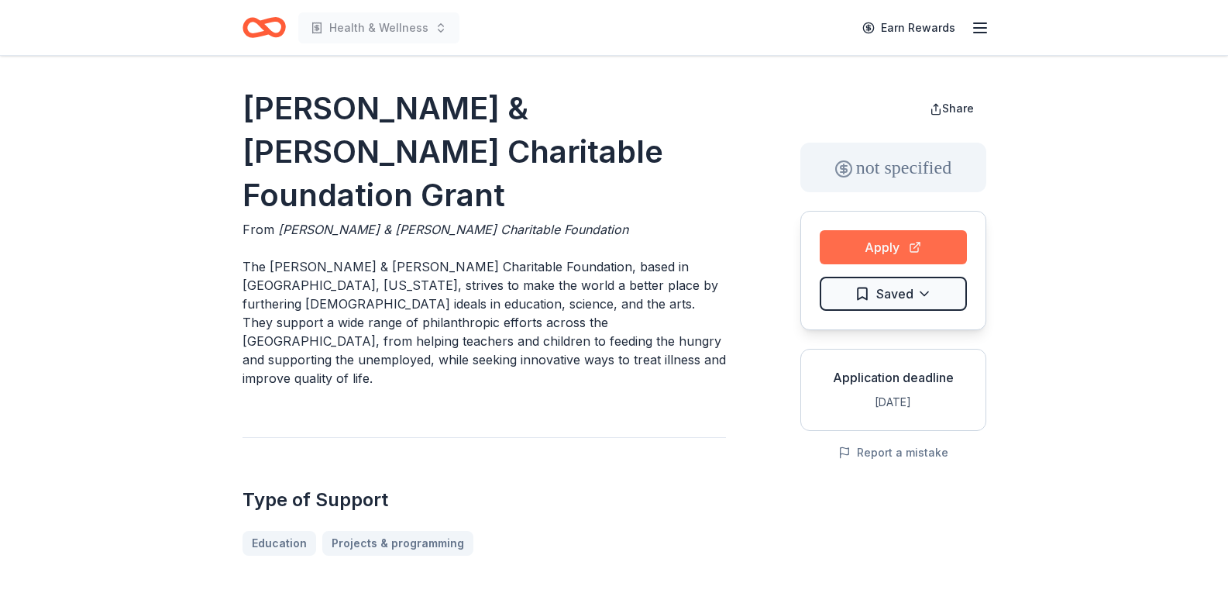
click at [863, 250] on button "Apply" at bounding box center [893, 247] width 147 height 34
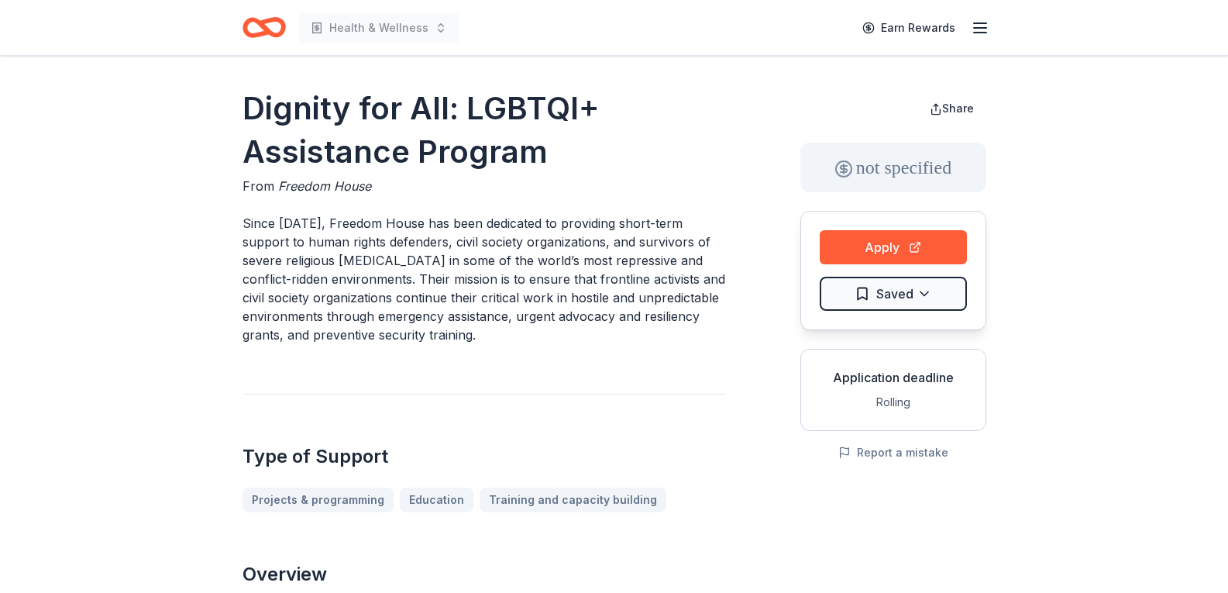
scroll to position [387, 0]
